Goal: Find specific fact: Find specific page/section

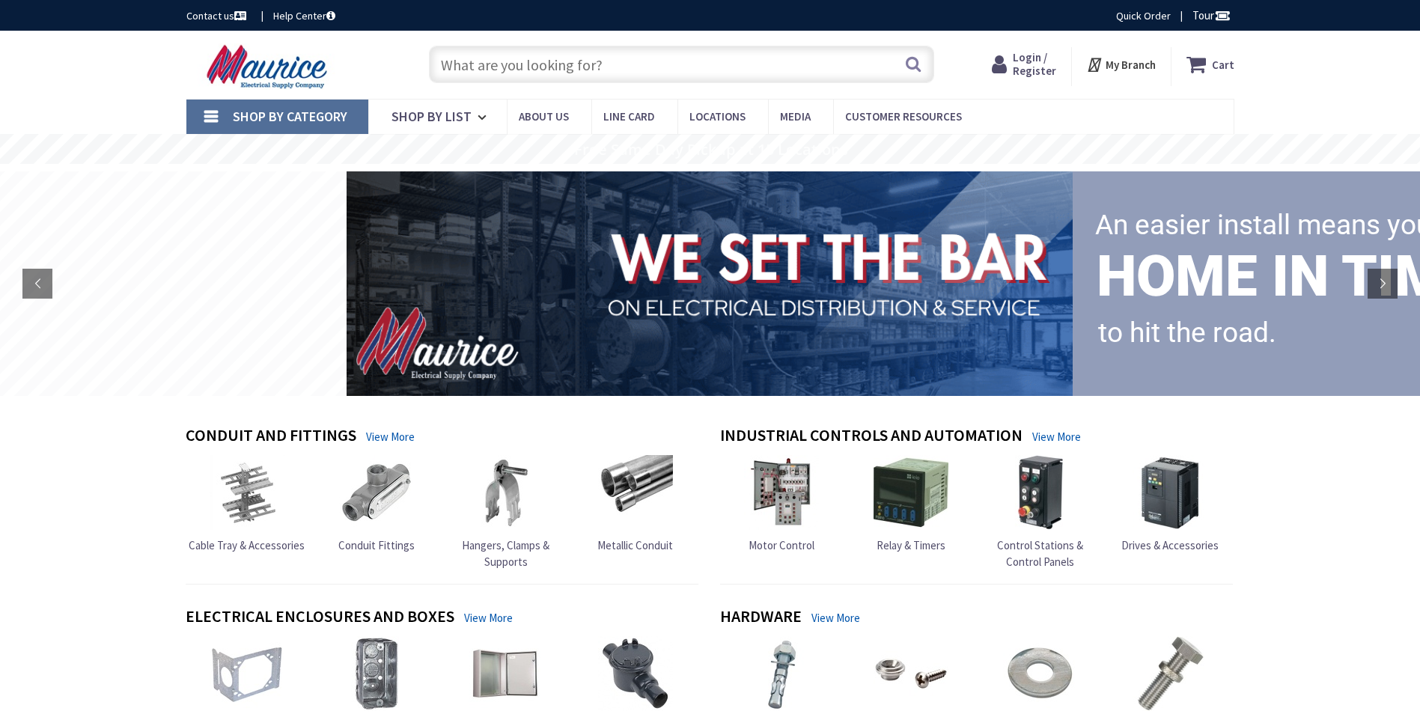
type input "ENR5201"
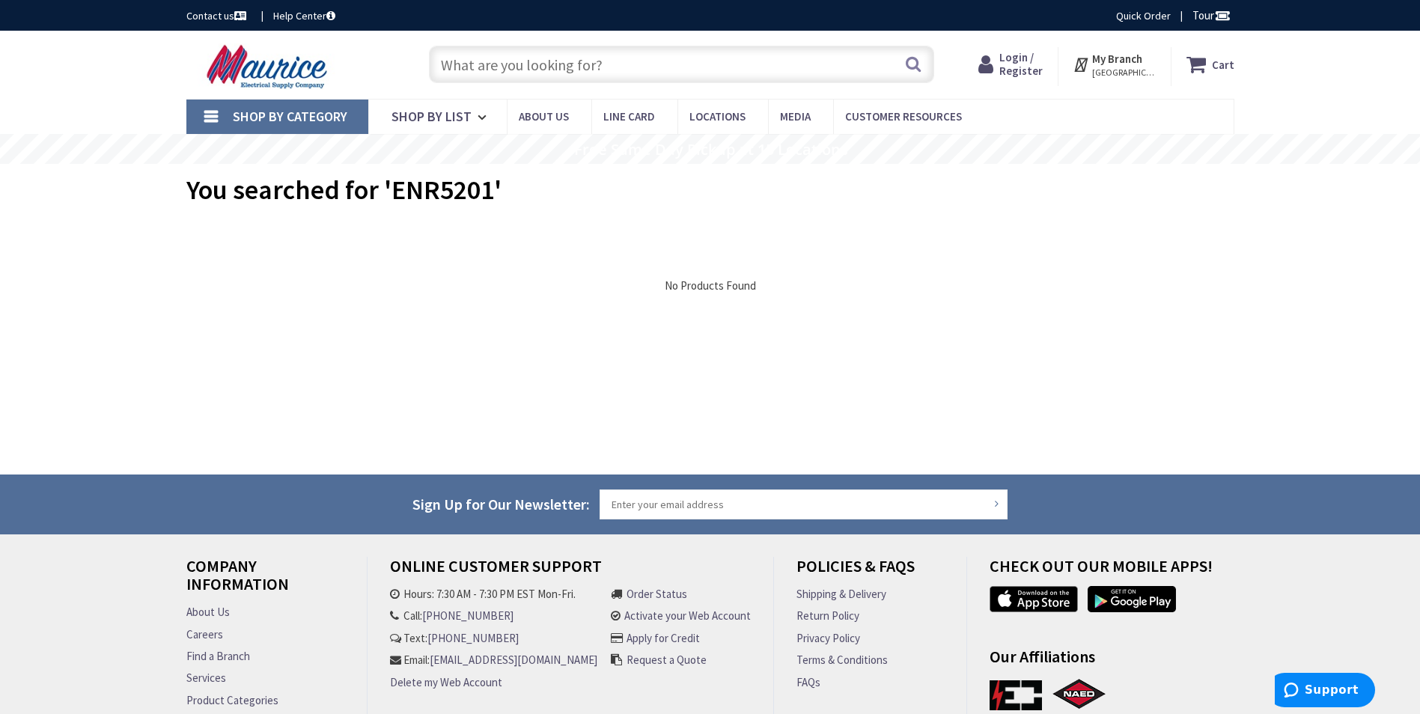
click at [615, 58] on input "text" at bounding box center [681, 64] width 505 height 37
paste input "EDSC271"
type input "EDSC271"
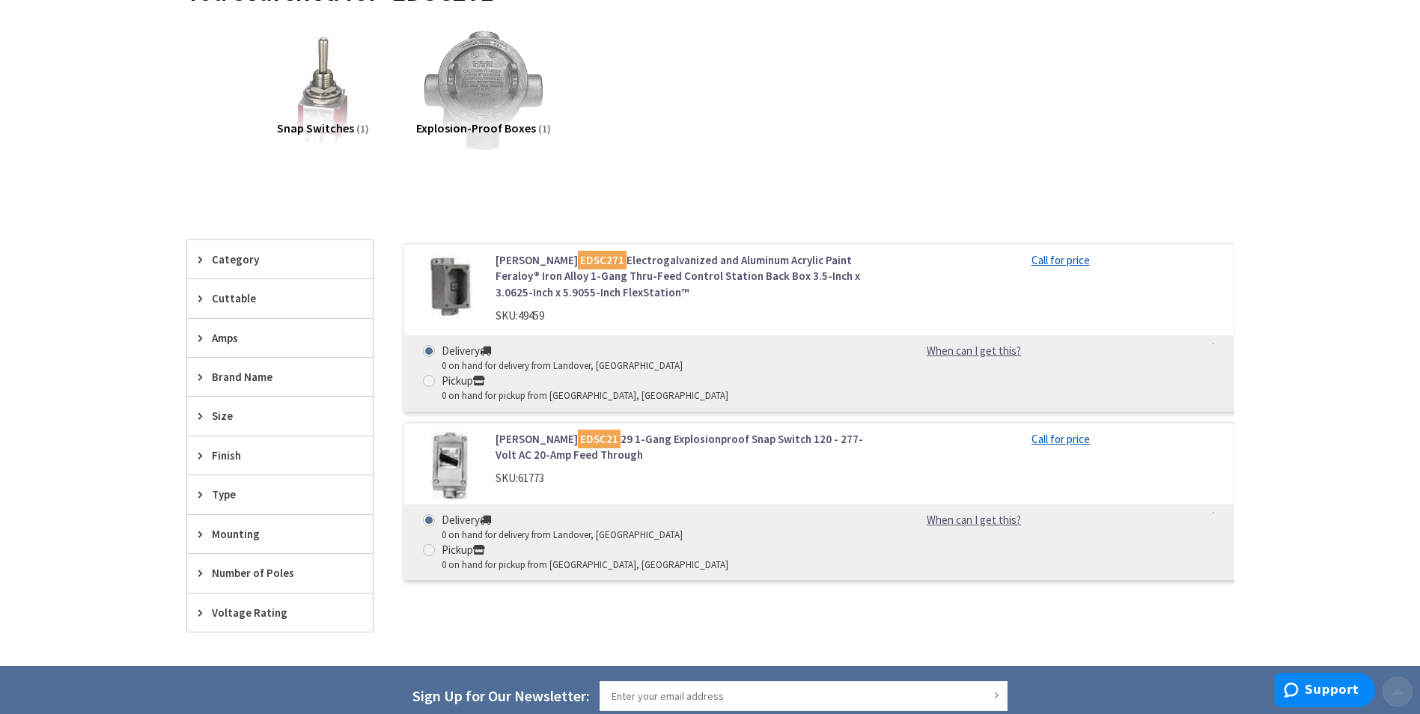
scroll to position [200, 0]
